Goal: Transaction & Acquisition: Purchase product/service

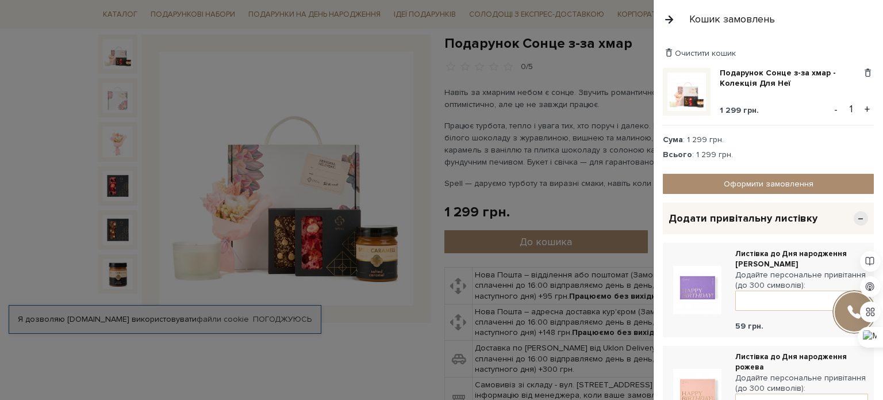
scroll to position [254, 0]
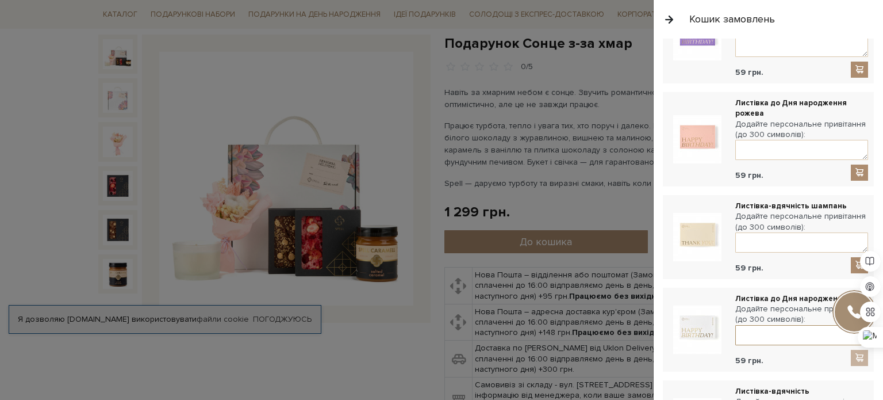
click at [753, 334] on textarea at bounding box center [801, 335] width 133 height 20
click at [822, 332] on textarea "Дорога моя подруго! Вітаю тебе з Днем народження! Бажаю надійних, люблячих люде…" at bounding box center [801, 335] width 133 height 20
click at [791, 329] on textarea "Дорога моя подруго! Вітаю тебе з Днем народження! Бажаю надійних, люблячих люде…" at bounding box center [801, 335] width 133 height 20
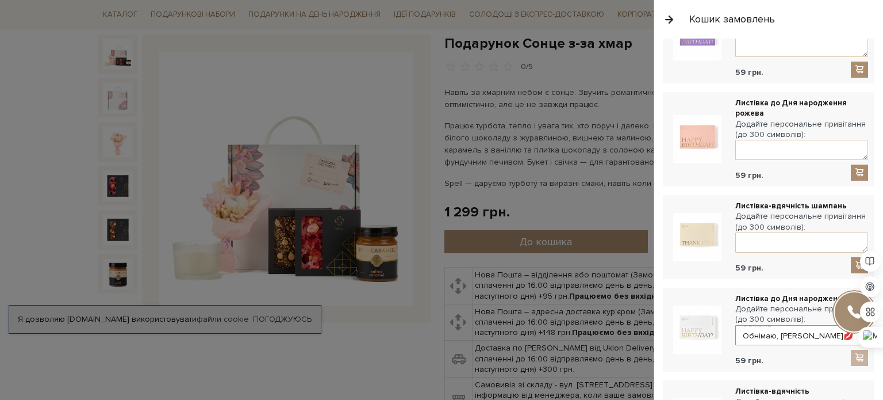
type textarea "Дорога моя подруго! Вітаю тебе з Днем народження! Бажаю надійних, люблячих люде…"
click at [852, 356] on div at bounding box center [859, 358] width 17 height 16
click at [710, 325] on img at bounding box center [697, 329] width 48 height 48
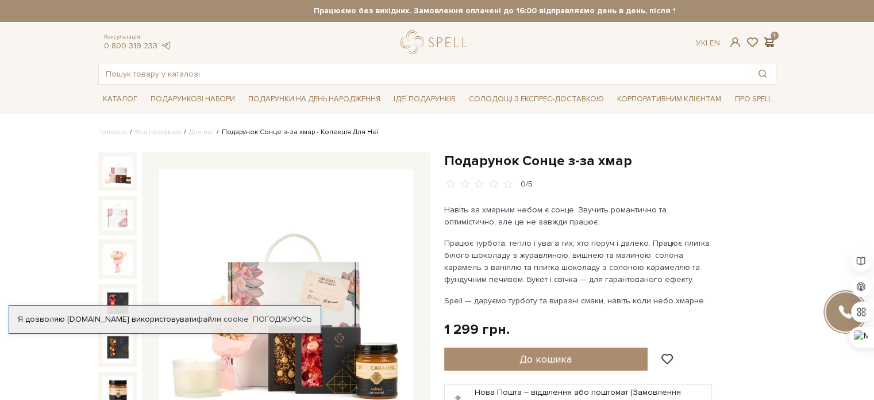
click at [770, 38] on span at bounding box center [770, 42] width 14 height 12
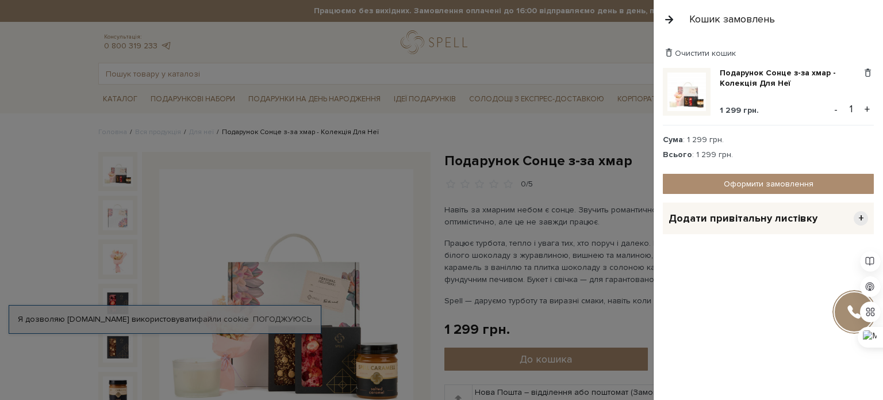
click at [858, 216] on span "+" at bounding box center [861, 218] width 14 height 14
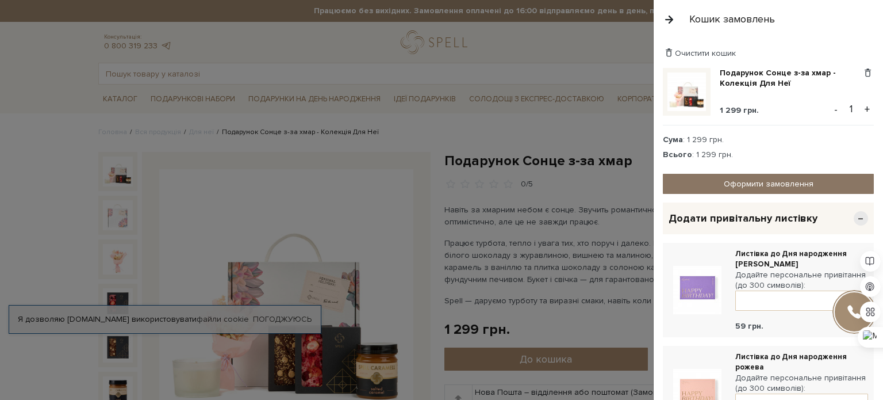
click at [740, 175] on link "Оформити замовлення" at bounding box center [768, 184] width 211 height 20
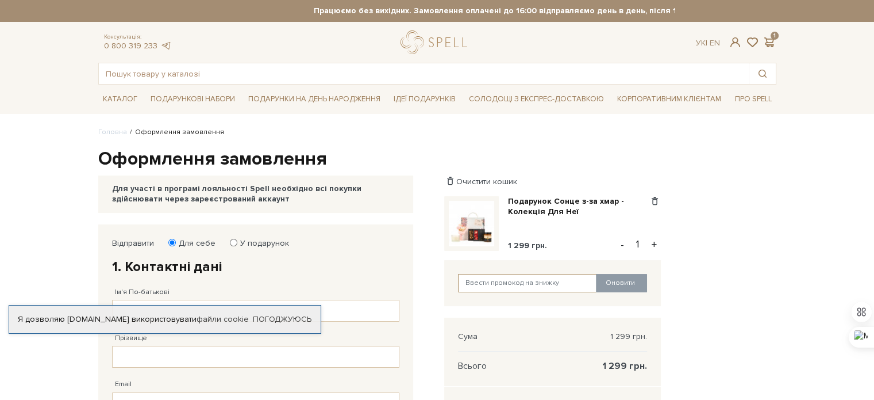
click at [498, 282] on input "text" at bounding box center [527, 283] width 139 height 18
paste input "SweetGift"
type input "SweetGift"
click at [623, 282] on button "Оновити" at bounding box center [621, 283] width 51 height 18
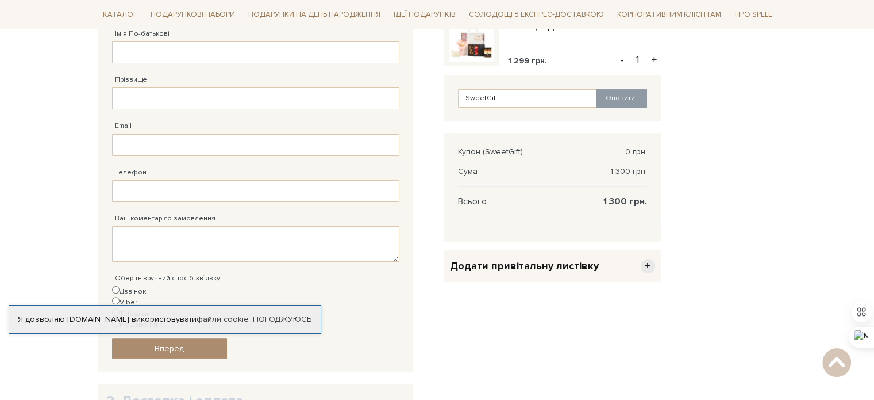
scroll to position [287, 0]
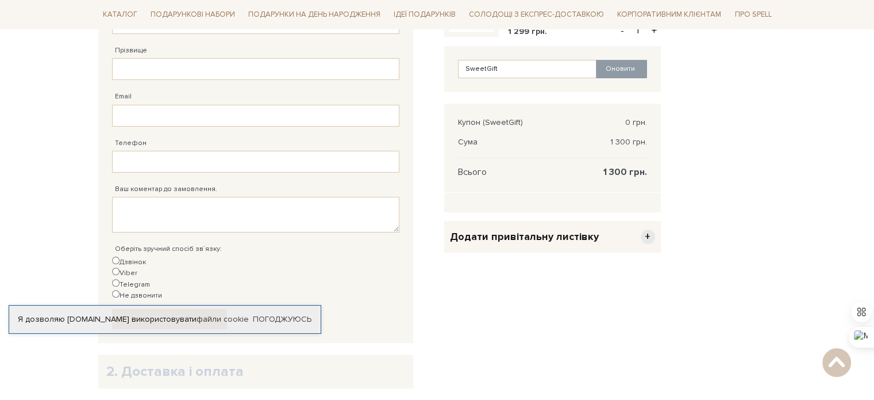
click at [649, 236] on span "+" at bounding box center [648, 236] width 14 height 14
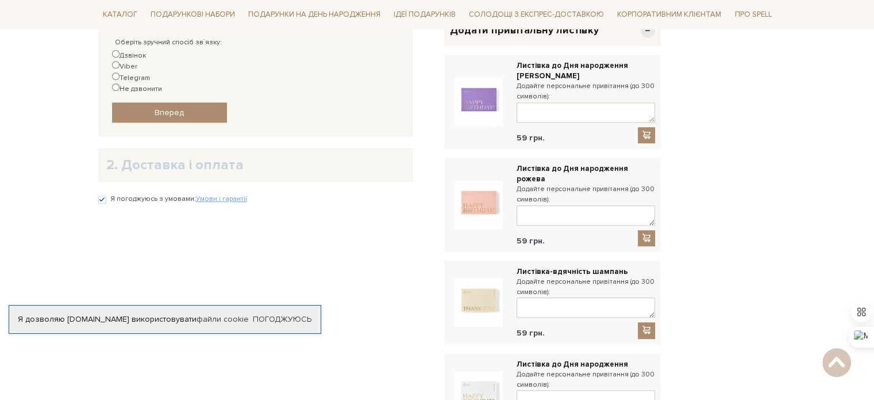
scroll to position [517, 0]
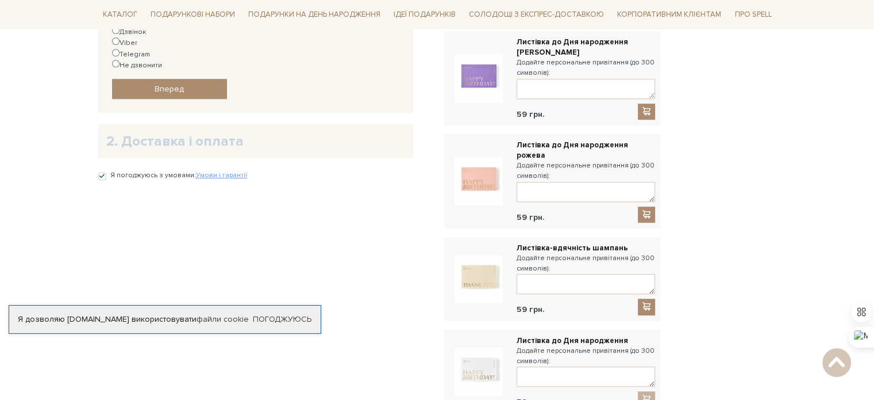
click at [488, 349] on img at bounding box center [479, 371] width 48 height 48
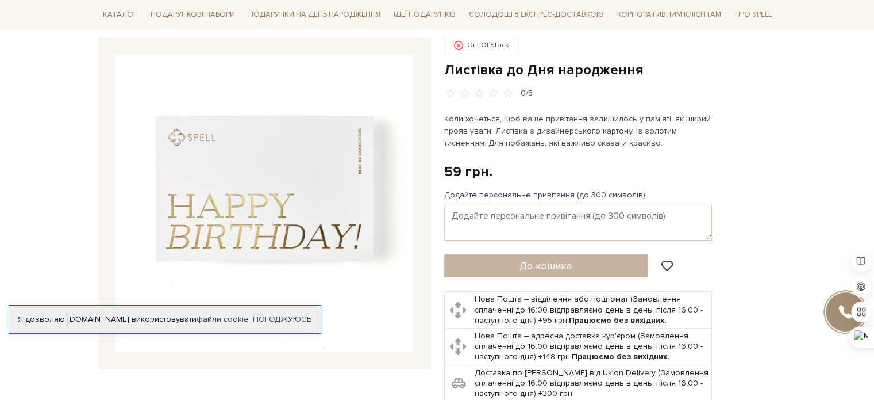
scroll to position [115, 0]
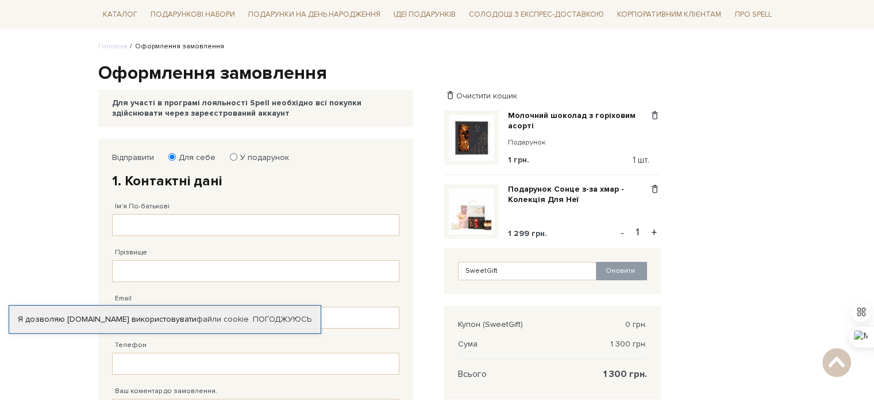
scroll to position [85, 0]
